Goal: Task Accomplishment & Management: Manage account settings

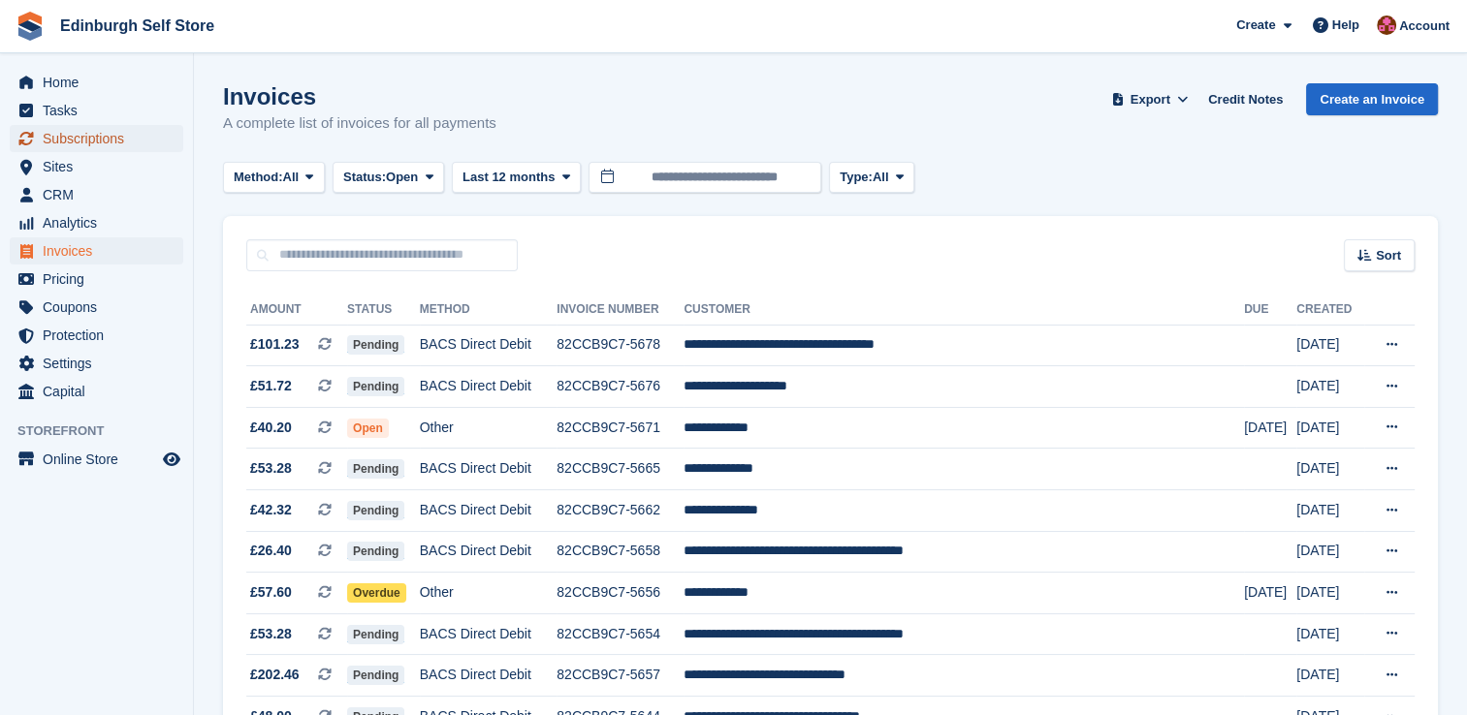
click at [101, 139] on span "Subscriptions" at bounding box center [101, 138] width 116 height 27
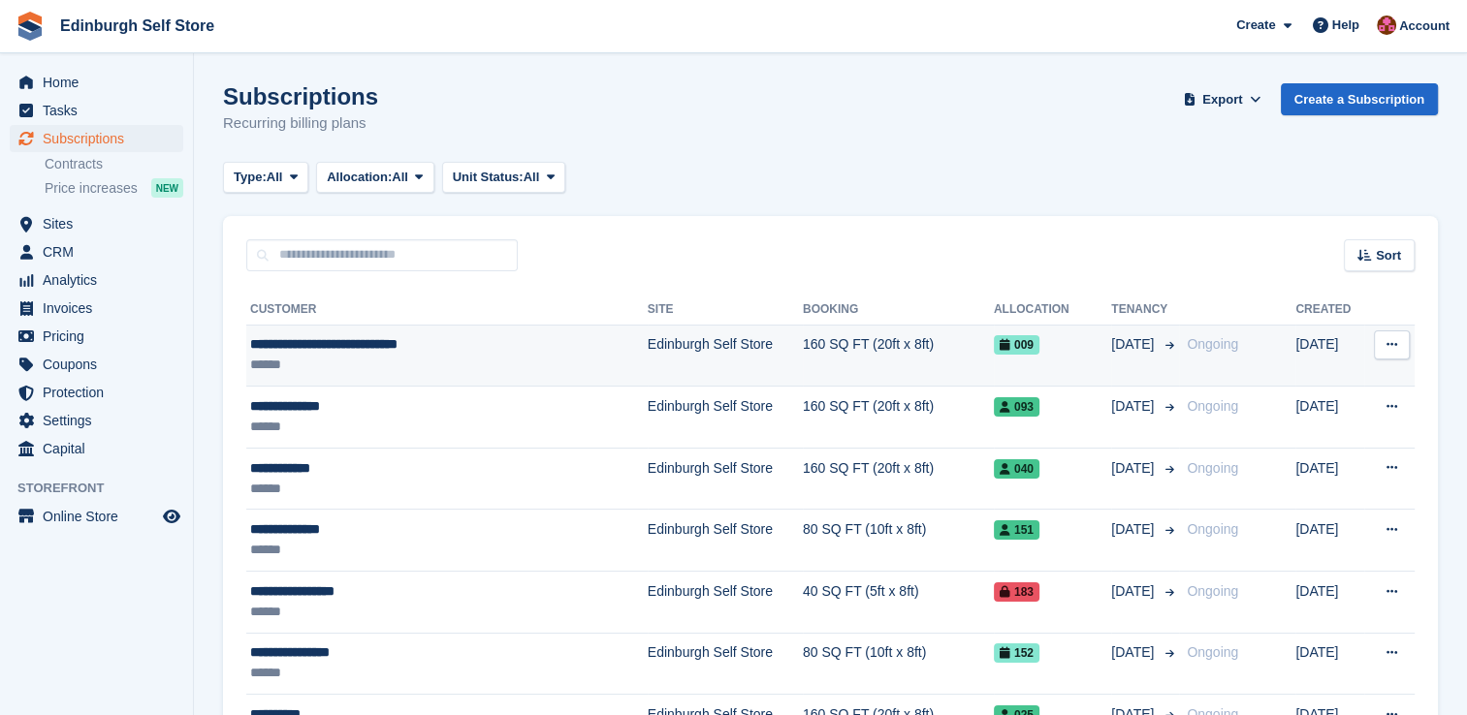
click at [672, 347] on td "Edinburgh Self Store" at bounding box center [725, 356] width 155 height 62
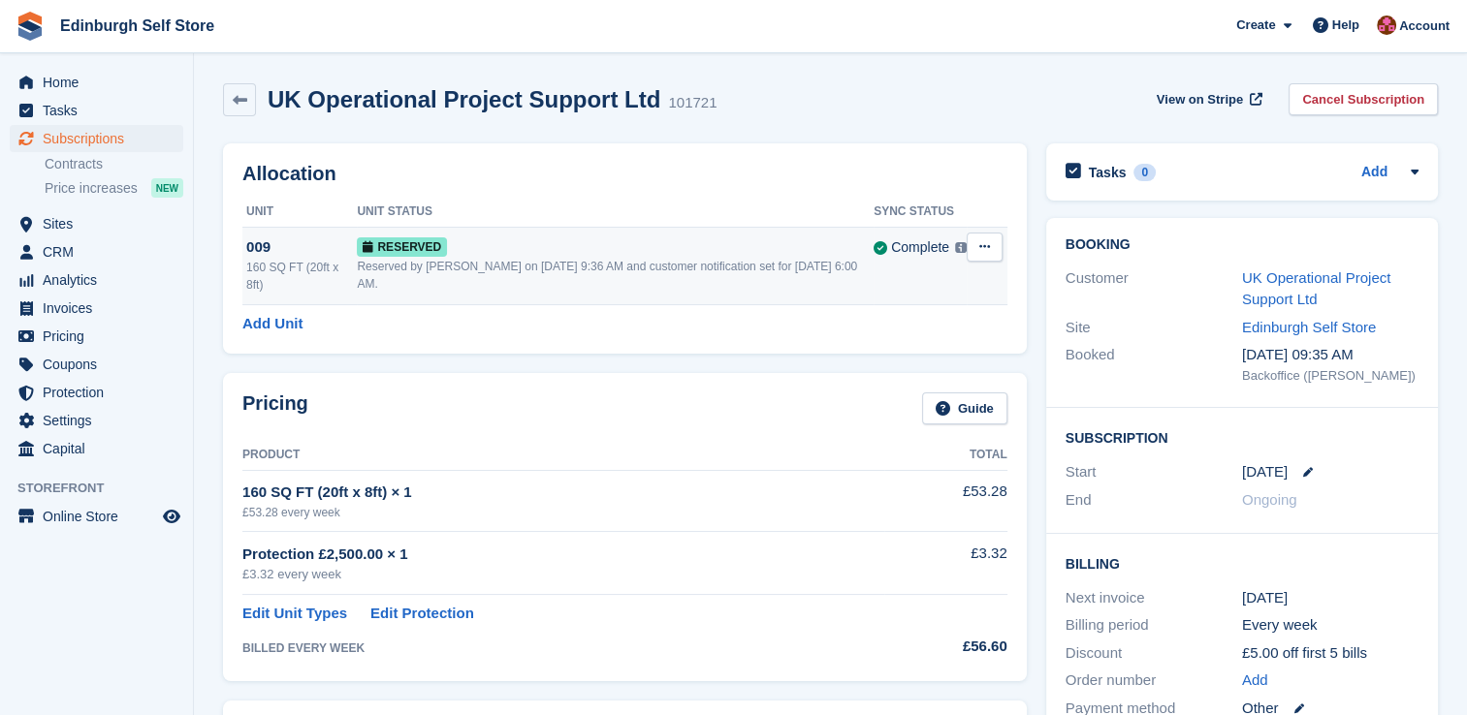
click at [993, 243] on button at bounding box center [985, 247] width 36 height 29
click at [879, 290] on p "Grant Early Access" at bounding box center [909, 284] width 169 height 25
